Goal: Transaction & Acquisition: Obtain resource

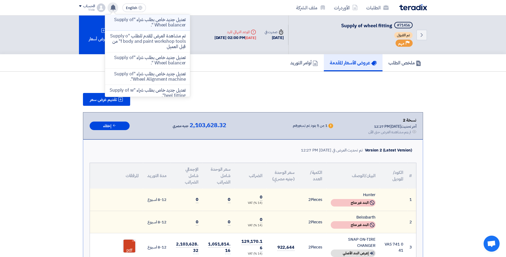
click at [135, 17] on p "تعديل جديد خاص بطلب شراء "Supply of Wheel balancer "." at bounding box center [147, 22] width 76 height 11
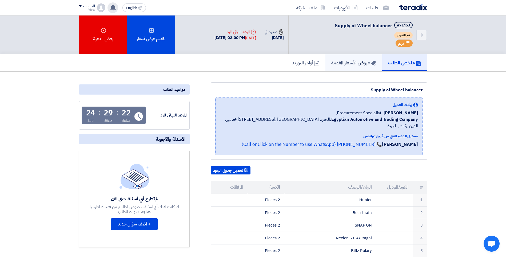
click at [357, 60] on h5 "عروض الأسعار المقدمة" at bounding box center [353, 63] width 45 height 6
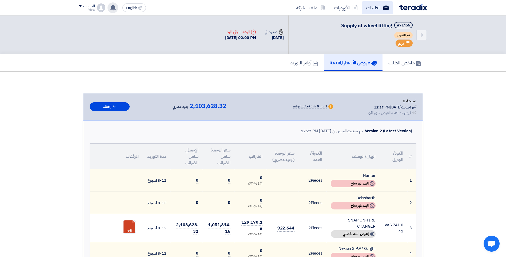
click at [375, 11] on link "الطلبات" at bounding box center [377, 7] width 31 height 13
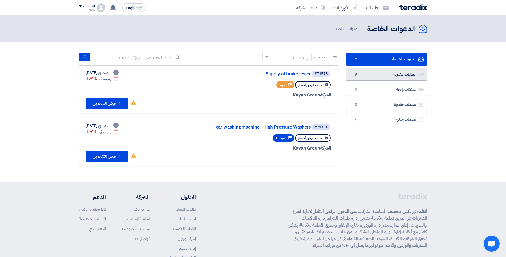
click at [410, 72] on link "الطلبات المقبولة الطلبات المقبولة 8" at bounding box center [386, 74] width 81 height 13
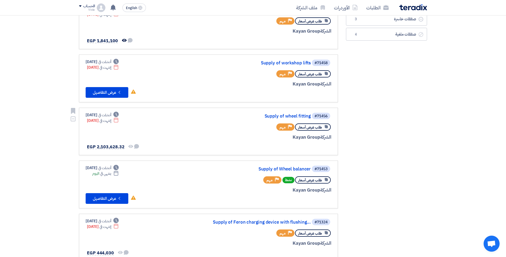
scroll to position [133, 0]
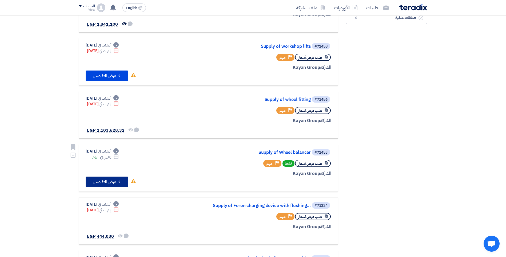
click at [106, 179] on button "Check details عرض التفاصيل" at bounding box center [107, 181] width 43 height 11
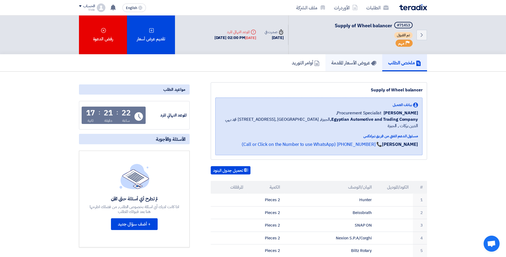
click at [344, 60] on h5 "عروض الأسعار المقدمة" at bounding box center [353, 63] width 45 height 6
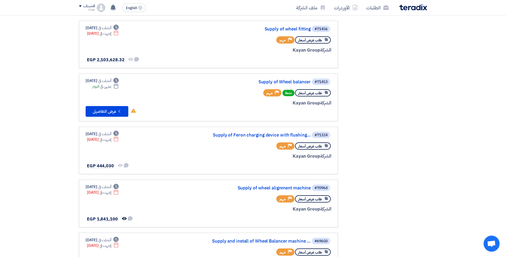
scroll to position [213, 0]
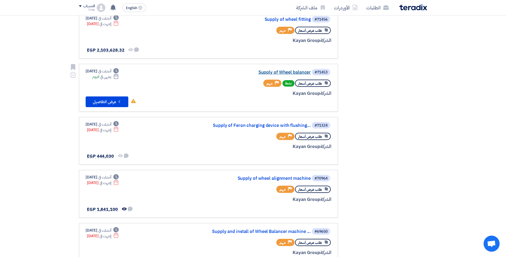
click at [278, 72] on link "Supply of Wheel balancer" at bounding box center [257, 72] width 107 height 5
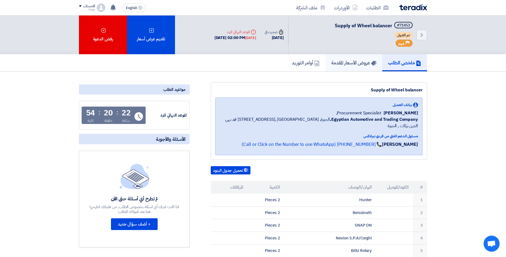
click at [347, 64] on h5 "عروض الأسعار المقدمة" at bounding box center [353, 63] width 45 height 6
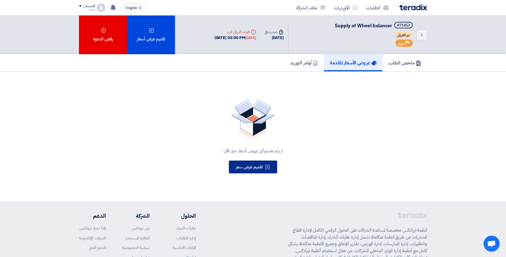
click at [259, 166] on span "تقديم عرض سعر" at bounding box center [249, 167] width 27 height 6
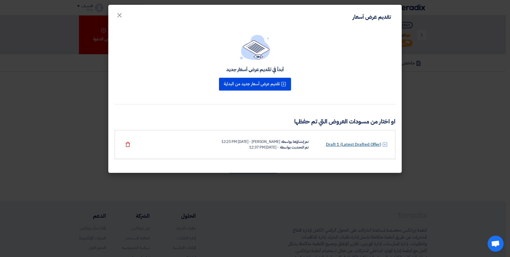
click at [355, 145] on link "Draft 1 (Latest Drafted Offer)" at bounding box center [353, 144] width 55 height 6
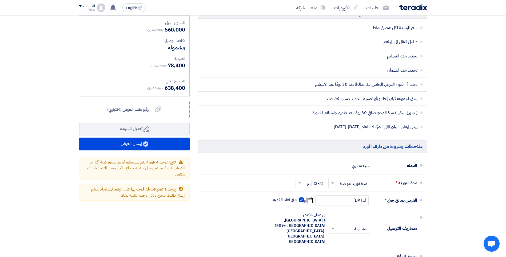
scroll to position [320, 0]
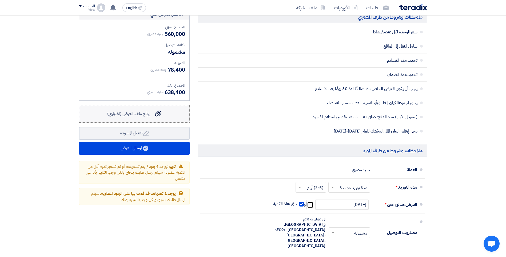
click at [136, 112] on span "إرفع ملف العرض (اختياري)" at bounding box center [128, 113] width 42 height 6
click at [0, 0] on input "إرفع ملف العرض (اختياري) إرفع ملف العرض (اختياري)" at bounding box center [0, 0] width 0 height 0
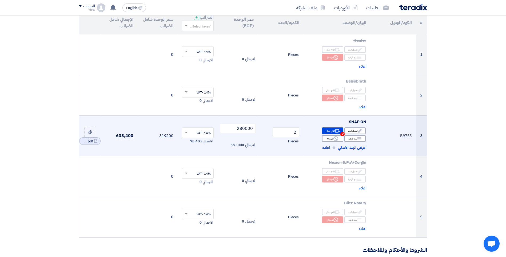
scroll to position [27, 0]
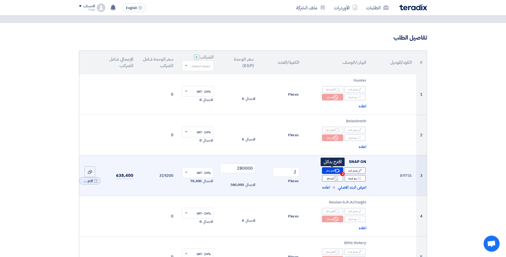
click at [335, 169] on icon "Alternative" at bounding box center [338, 171] width 6 height 6
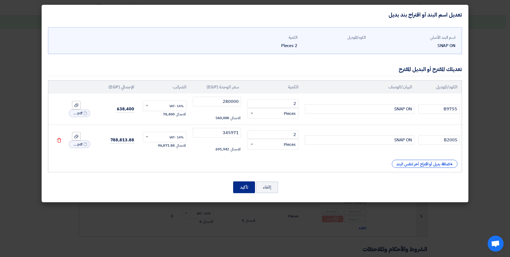
click at [245, 184] on button "تأكيد" at bounding box center [244, 187] width 22 height 12
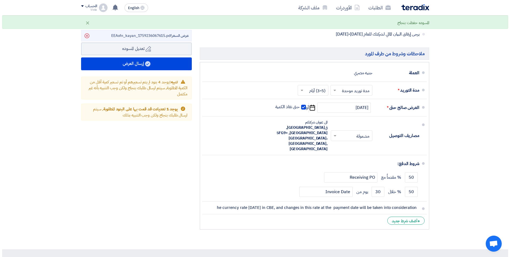
scroll to position [414, 0]
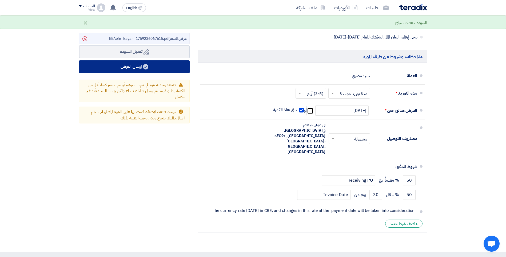
click at [143, 65] on button "إرسال العرض" at bounding box center [134, 66] width 111 height 13
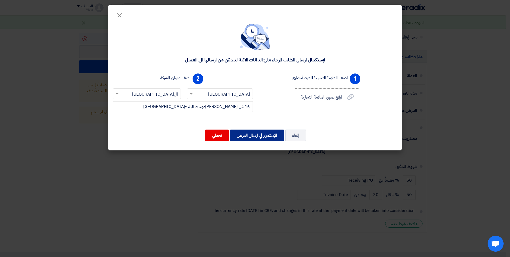
click at [259, 136] on button "الإستمرار في ارسال العرض" at bounding box center [257, 135] width 54 height 12
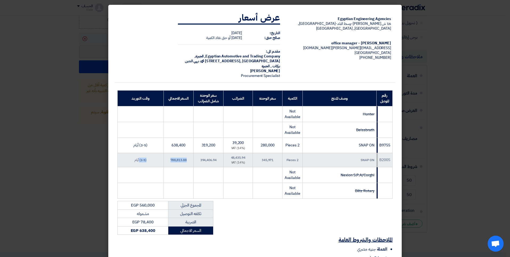
drag, startPoint x: 141, startPoint y: 157, endPoint x: 193, endPoint y: 158, distance: 51.8
click at [193, 158] on tr "B200S SNAP ON 2 Pieces 345,971 48,435.94 (14%) VAT 394,406.94 788,813.88 (3-5) …" at bounding box center [255, 160] width 275 height 14
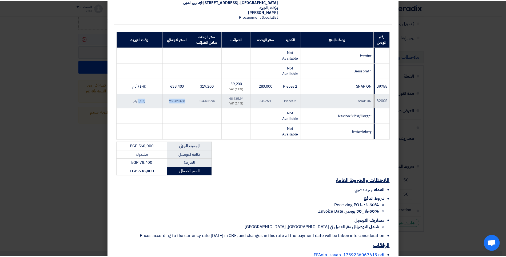
scroll to position [90, 0]
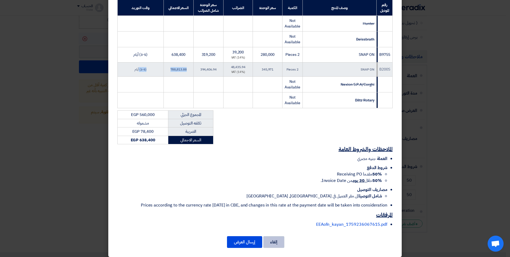
click at [279, 236] on button "إلغاء" at bounding box center [273, 242] width 21 height 12
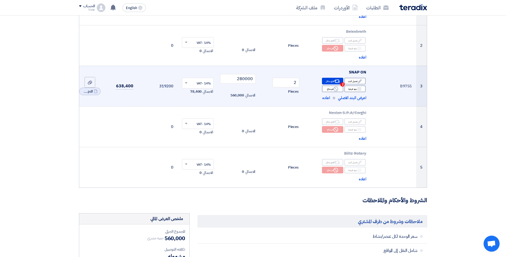
scroll to position [67, 0]
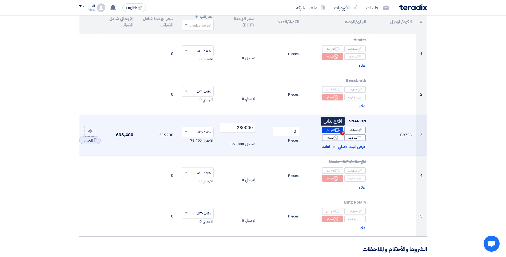
click at [327, 128] on div "Alternative اقترح بدائل 2" at bounding box center [332, 129] width 21 height 7
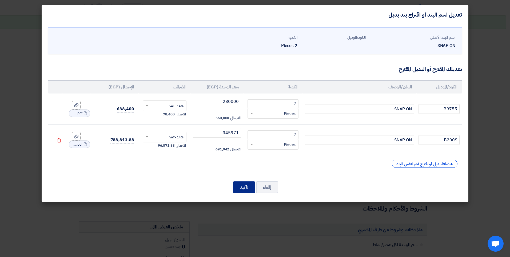
click at [243, 186] on button "تأكيد" at bounding box center [244, 187] width 22 height 12
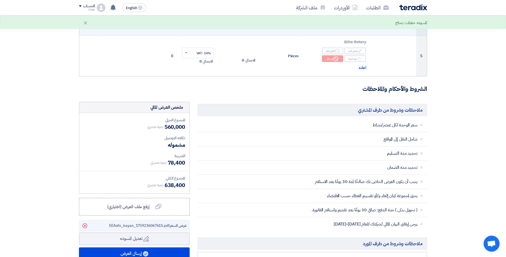
scroll to position [414, 0]
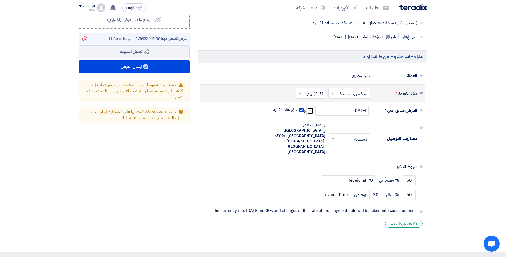
click at [345, 94] on input "text" at bounding box center [348, 94] width 39 height 8
click at [345, 104] on span "مدد توريد متعددة" at bounding box center [354, 104] width 29 height 6
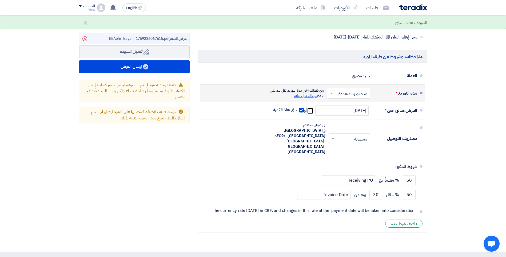
click at [308, 96] on span "من الجدول أعلاة" at bounding box center [305, 96] width 23 height 6
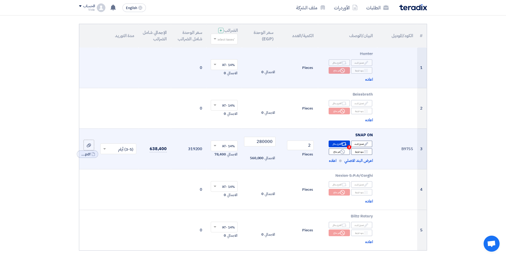
scroll to position [107, 0]
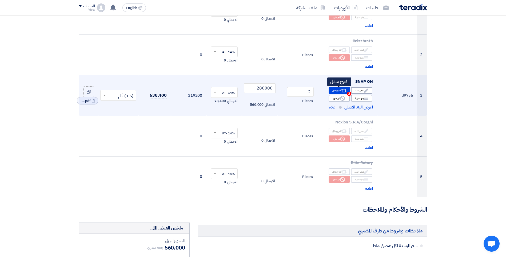
click at [339, 90] on div "Alternative اقترح بدائل 2" at bounding box center [339, 90] width 21 height 7
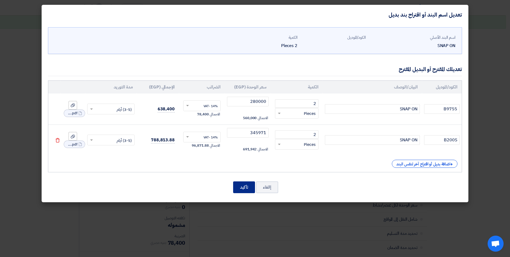
click at [244, 186] on button "تأكيد" at bounding box center [244, 187] width 22 height 12
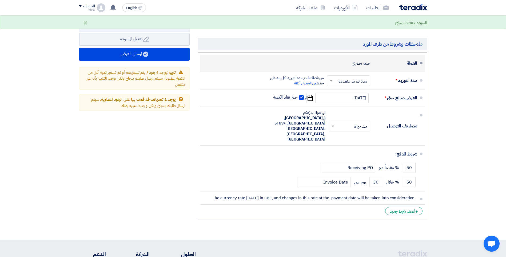
scroll to position [427, 0]
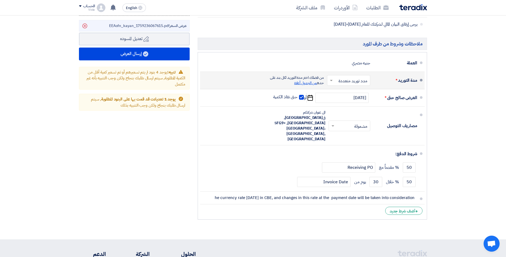
click at [301, 83] on span "من الجدول أعلاة" at bounding box center [305, 83] width 23 height 6
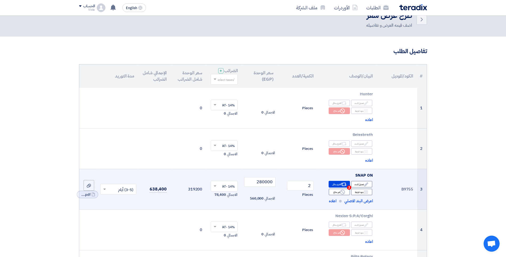
scroll to position [0, 0]
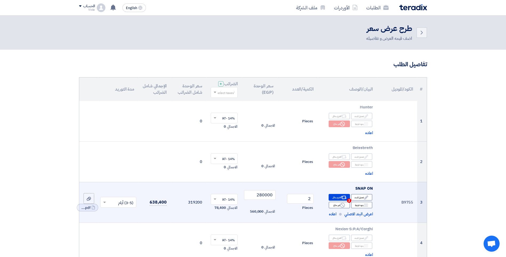
click at [122, 87] on th "مدة التوريد" at bounding box center [118, 88] width 40 height 23
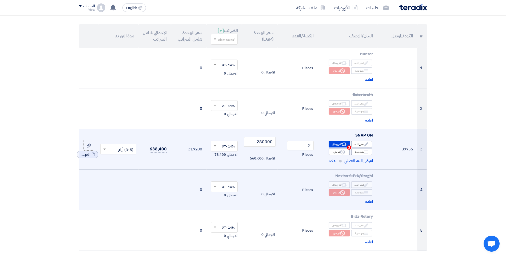
scroll to position [53, 0]
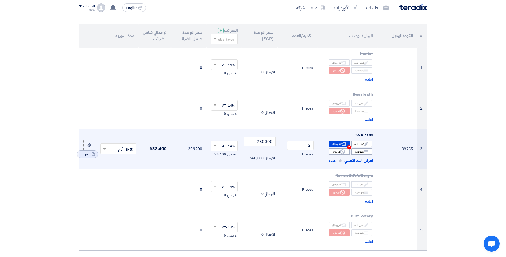
click at [106, 151] on span at bounding box center [104, 149] width 7 height 6
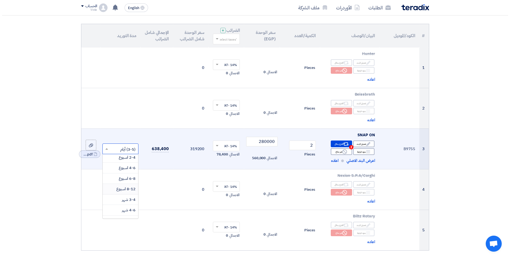
scroll to position [25, 0]
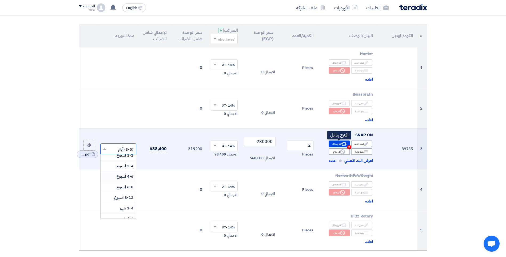
click at [340, 144] on div "Alternative اقترح بدائل 2" at bounding box center [339, 143] width 21 height 7
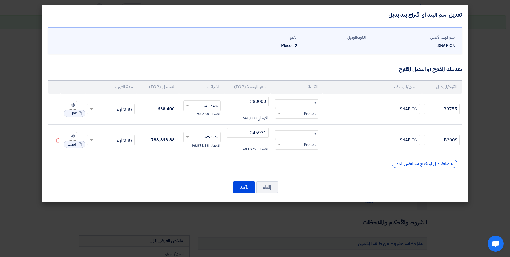
click at [100, 140] on input "text" at bounding box center [115, 140] width 36 height 9
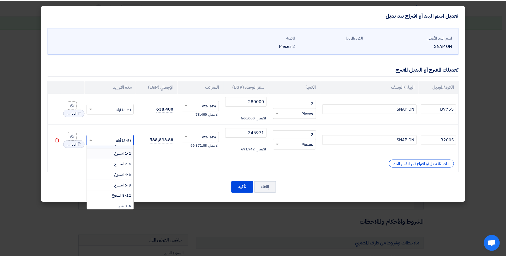
scroll to position [27, 0]
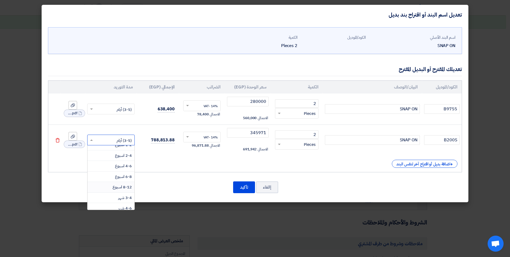
click at [114, 185] on span "8-12 اسبوع" at bounding box center [122, 187] width 19 height 6
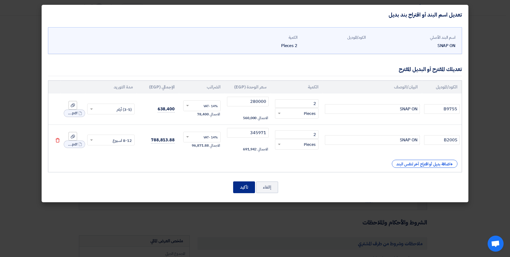
click at [248, 185] on button "تأكيد" at bounding box center [244, 187] width 22 height 12
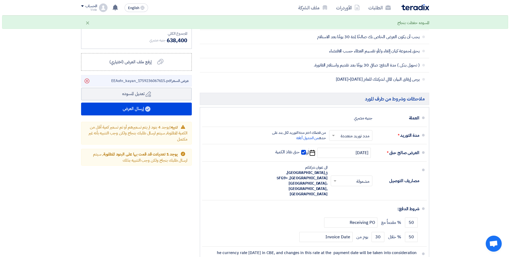
scroll to position [374, 0]
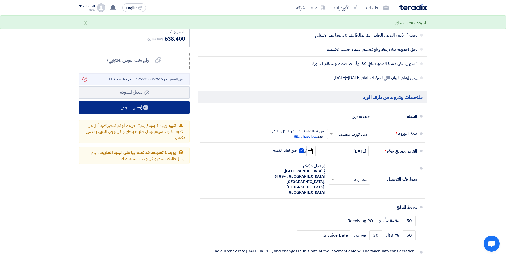
click at [153, 109] on button "إرسال العرض" at bounding box center [134, 107] width 111 height 13
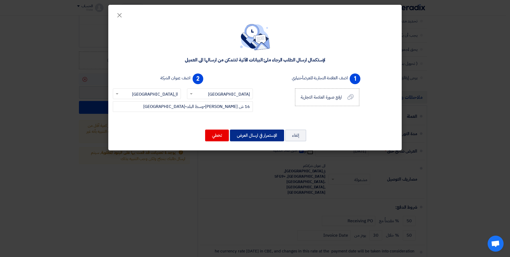
click at [251, 134] on button "الإستمرار في ارسال العرض" at bounding box center [257, 135] width 54 height 12
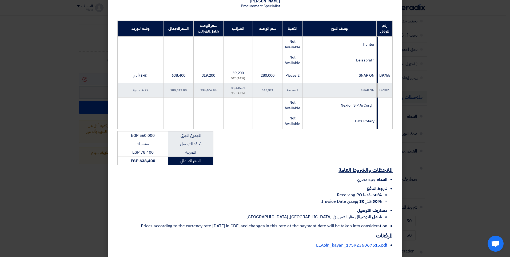
scroll to position [80, 0]
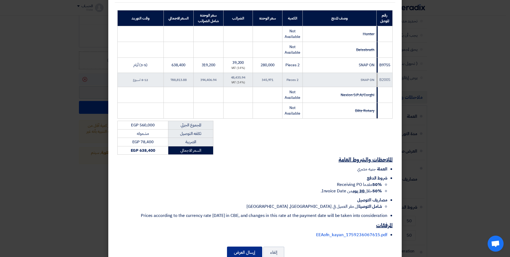
click at [240, 248] on button "إرسال العرض" at bounding box center [244, 252] width 35 height 12
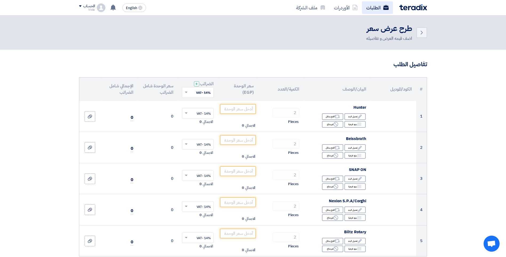
click at [369, 4] on link "الطلبات" at bounding box center [377, 7] width 31 height 13
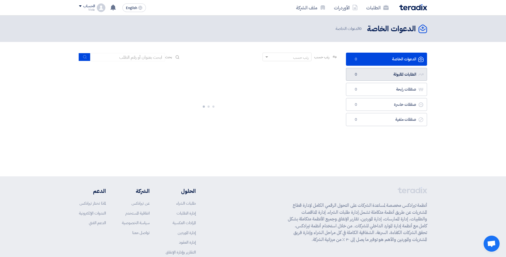
click at [396, 75] on link "الطلبات المقبولة الطلبات المقبولة 0" at bounding box center [386, 74] width 81 height 13
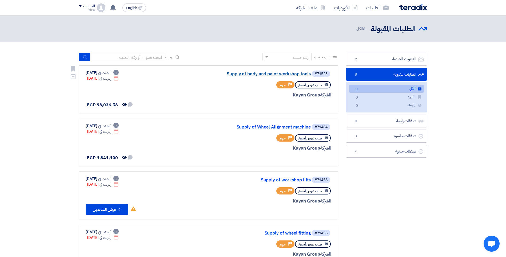
click at [255, 73] on link "Supply of body and paint workshop tools" at bounding box center [257, 74] width 107 height 5
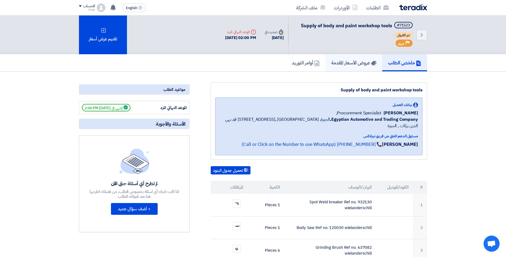
click at [343, 62] on h5 "عروض الأسعار المقدمة" at bounding box center [353, 63] width 45 height 6
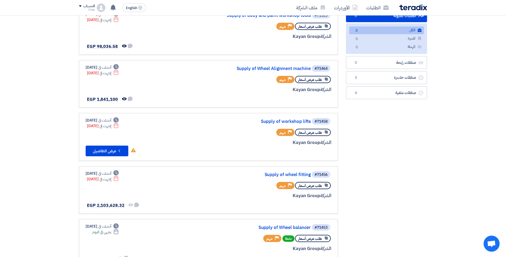
scroll to position [80, 0]
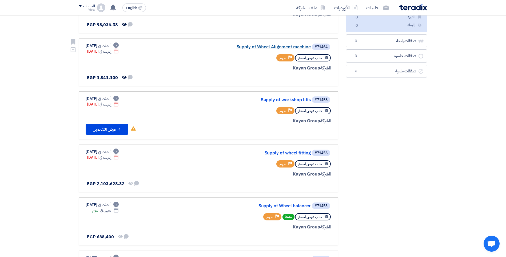
click at [270, 45] on link "Supply of Wheel Alignment machine" at bounding box center [257, 47] width 107 height 5
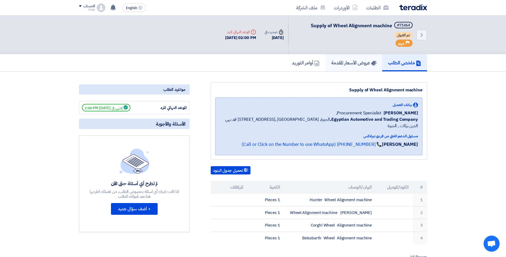
click at [350, 63] on h5 "عروض الأسعار المقدمة" at bounding box center [353, 63] width 45 height 6
click at [363, 60] on h5 "عروض الأسعار المقدمة" at bounding box center [353, 63] width 45 height 6
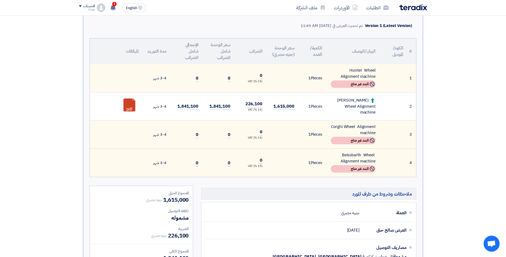
scroll to position [107, 0]
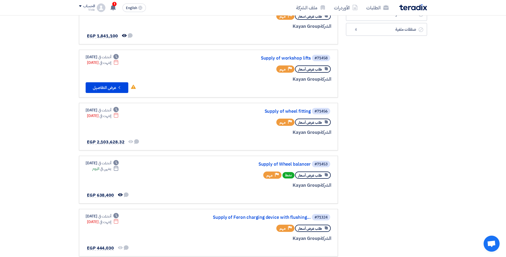
scroll to position [133, 0]
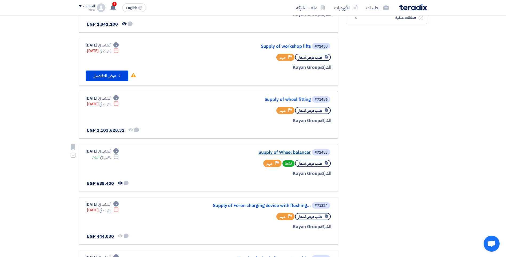
click at [284, 152] on link "Supply of Wheel balancer" at bounding box center [257, 152] width 107 height 5
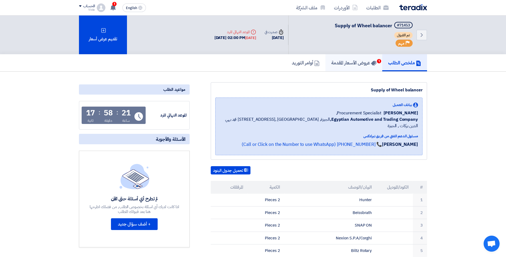
click at [342, 62] on h5 "عروض الأسعار المقدمة 1" at bounding box center [353, 63] width 45 height 6
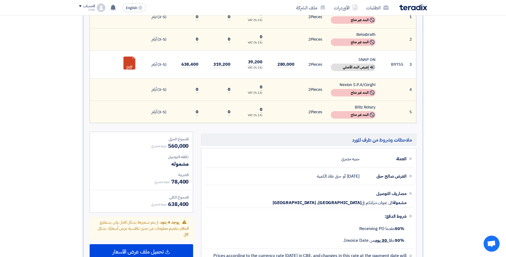
scroll to position [187, 0]
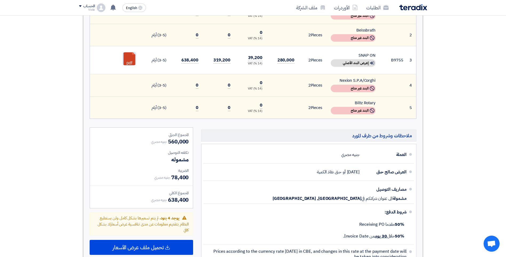
click at [130, 57] on link at bounding box center [144, 68] width 43 height 32
click at [129, 59] on link at bounding box center [144, 68] width 43 height 32
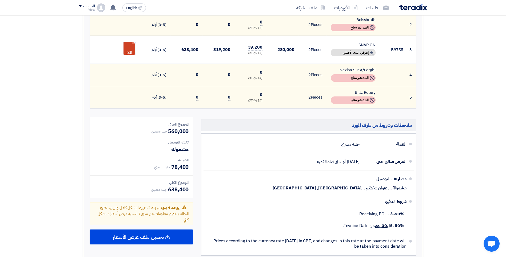
scroll to position [160, 0]
